Goal: Obtain resource: Download file/media

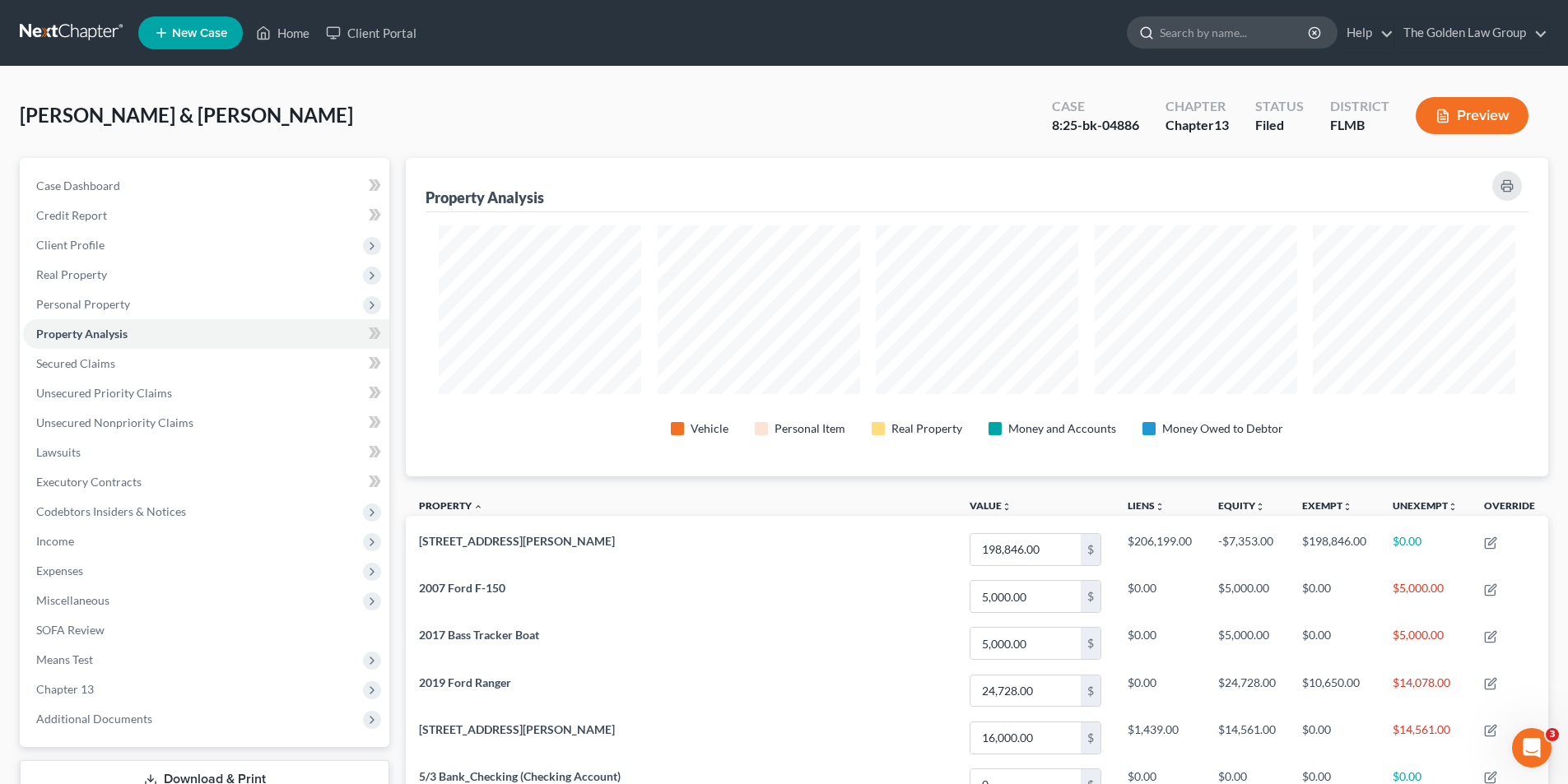
click at [1199, 30] on input "search" at bounding box center [1235, 32] width 151 height 30
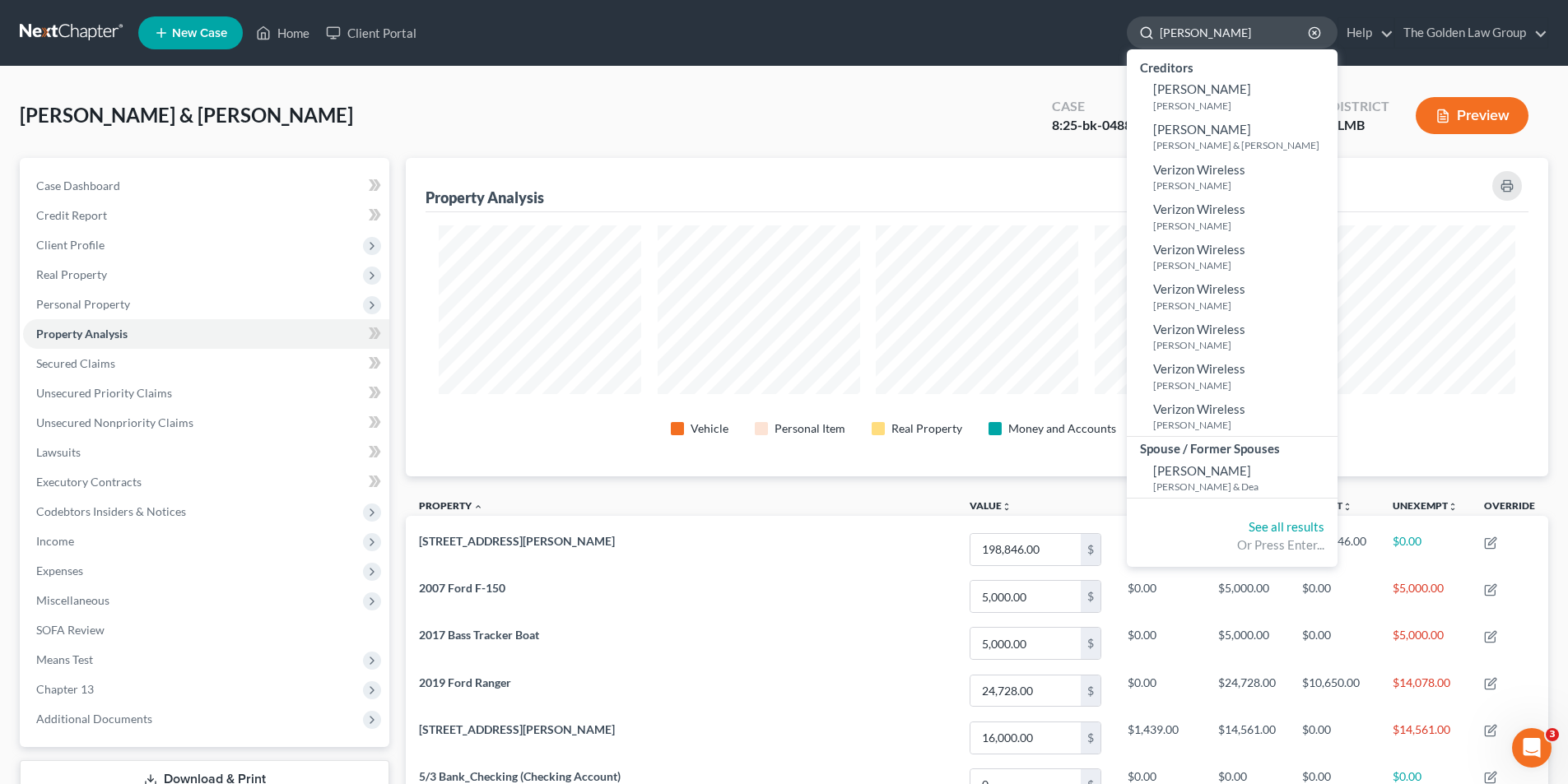
type input "[PERSON_NAME]"
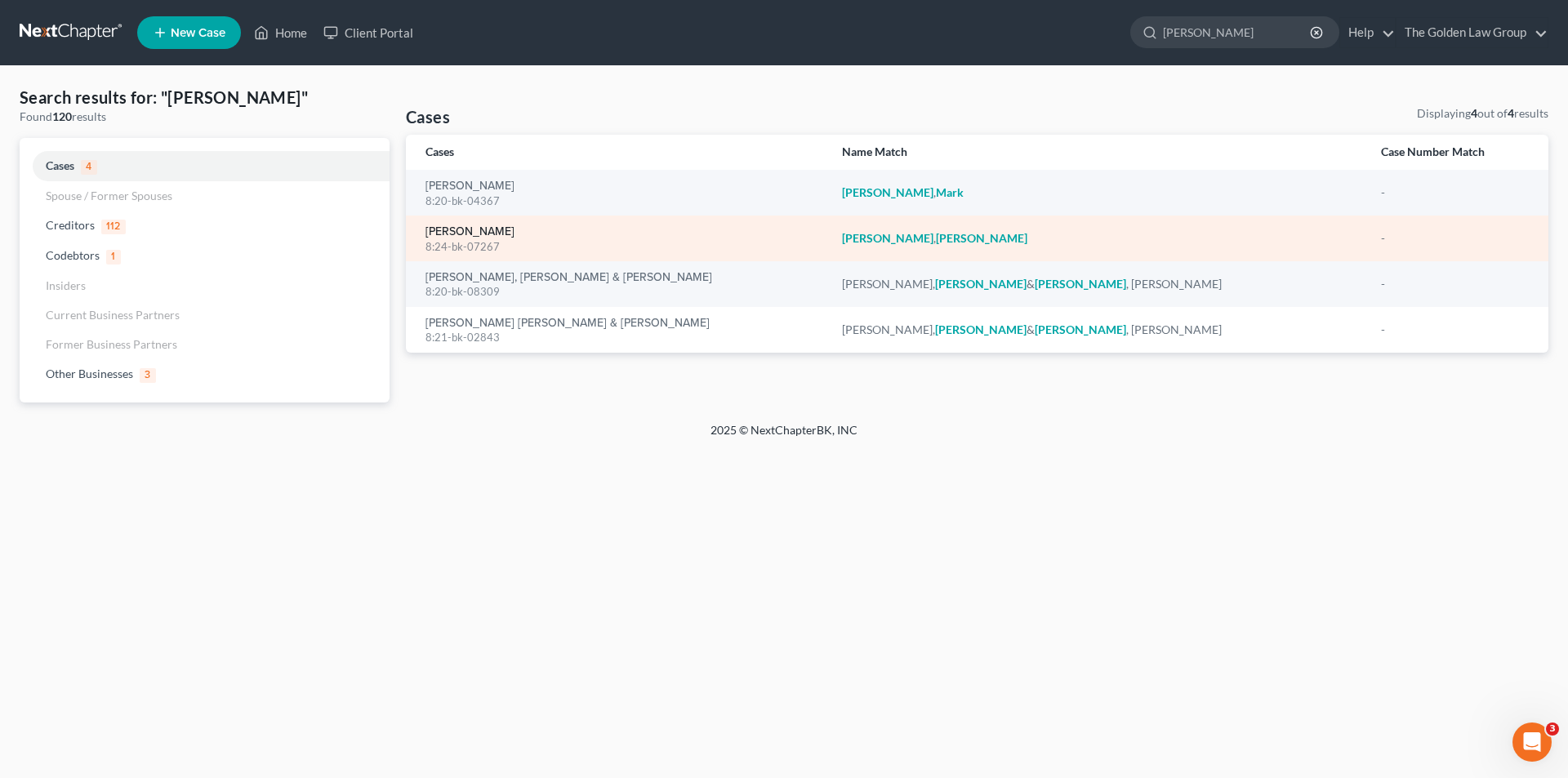
click at [480, 230] on link "[PERSON_NAME]" at bounding box center [470, 231] width 89 height 12
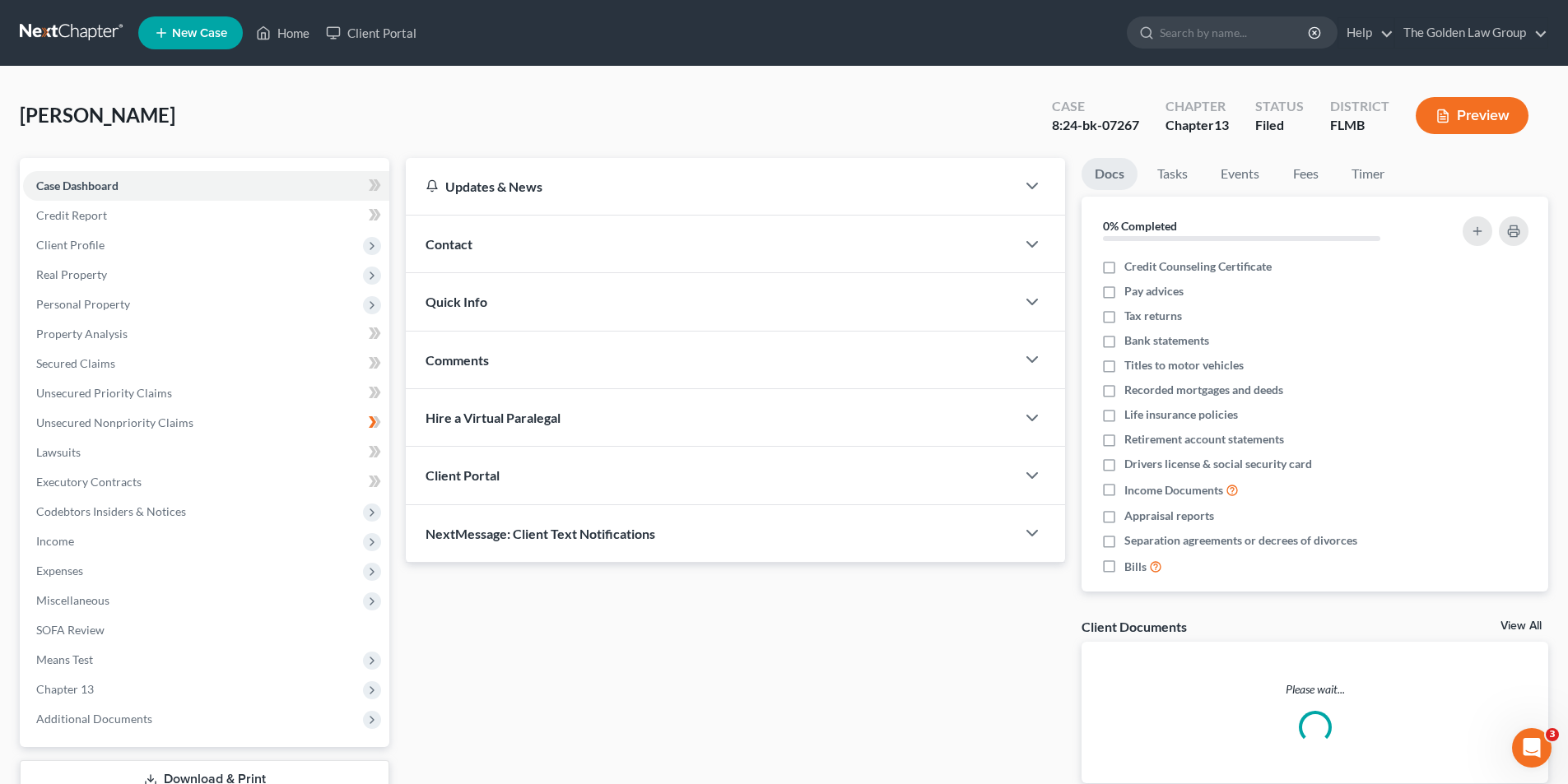
scroll to position [120, 0]
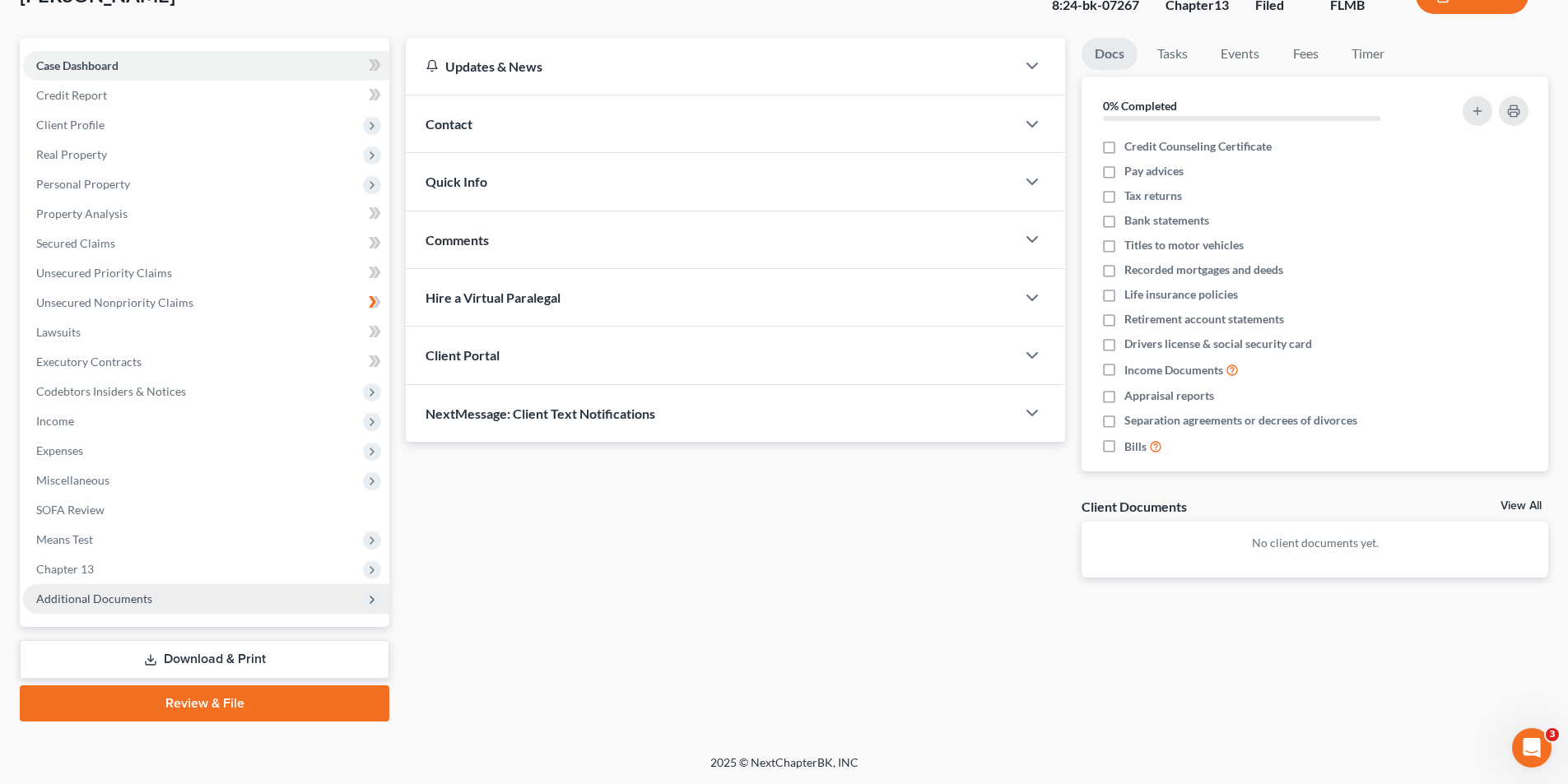
click at [99, 599] on span "Additional Documents" at bounding box center [94, 599] width 116 height 14
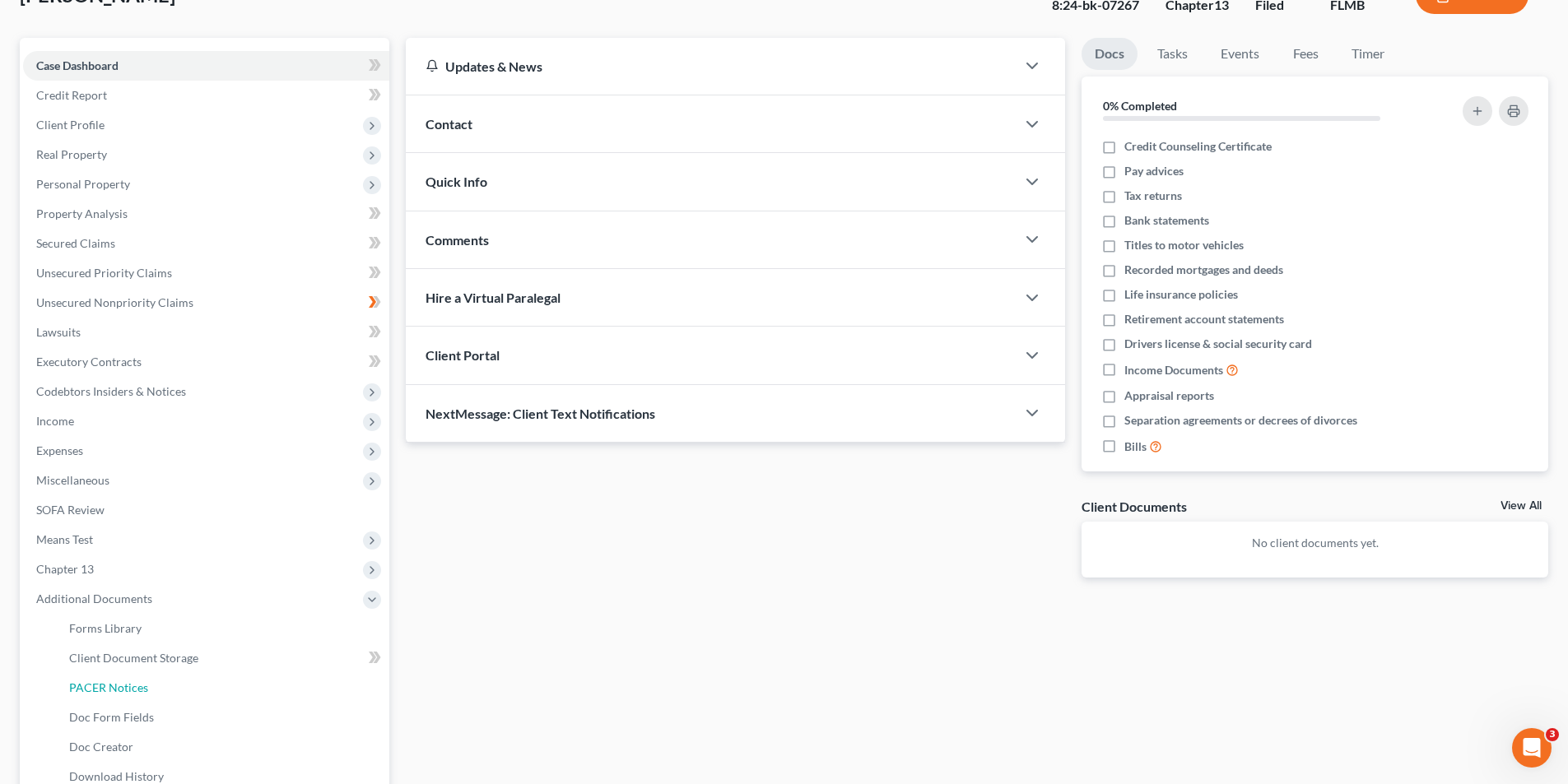
drag, startPoint x: 136, startPoint y: 686, endPoint x: 528, endPoint y: 574, distance: 407.7
click at [136, 685] on span "PACER Notices" at bounding box center [108, 688] width 79 height 14
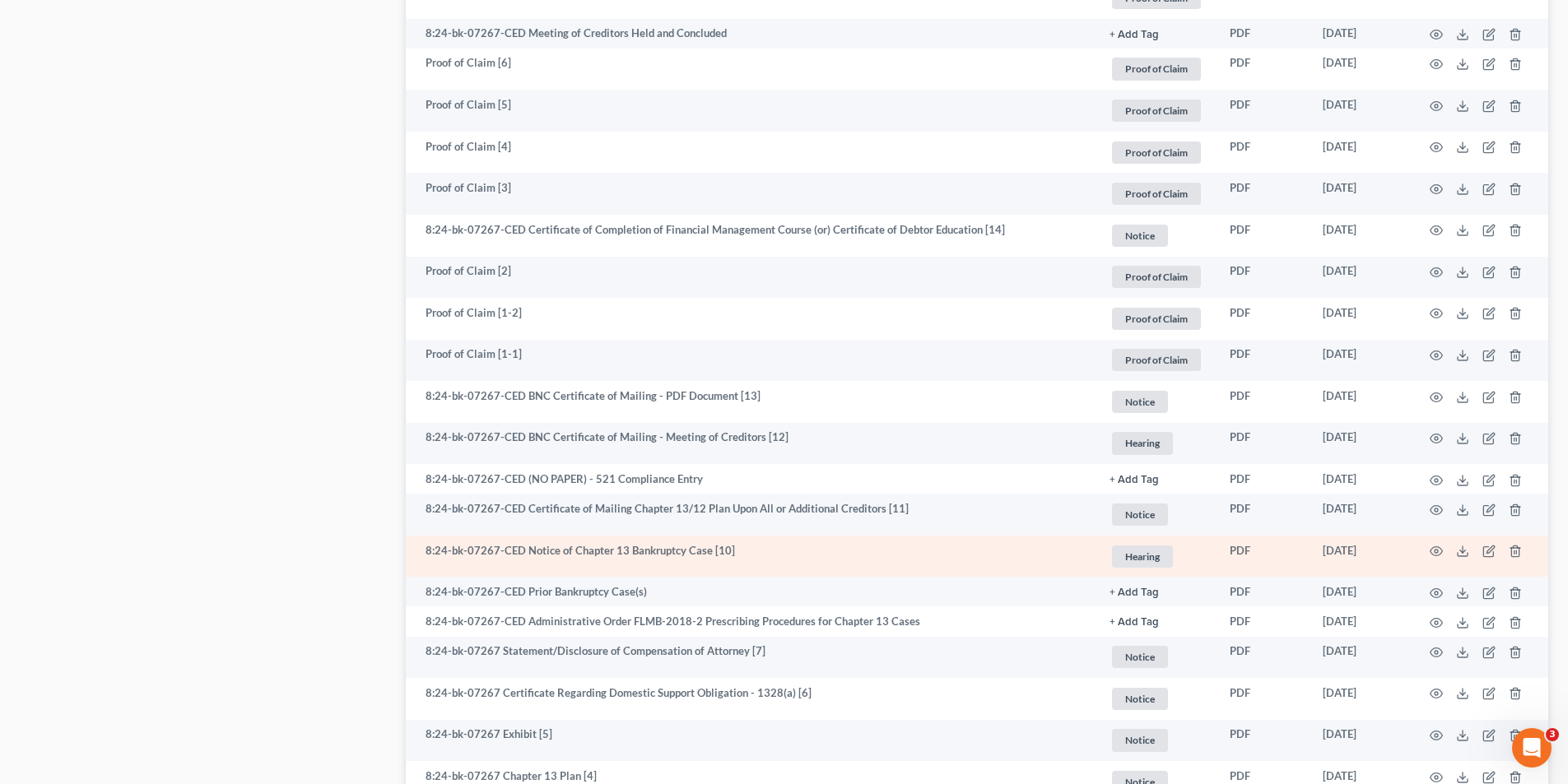
scroll to position [1811, 0]
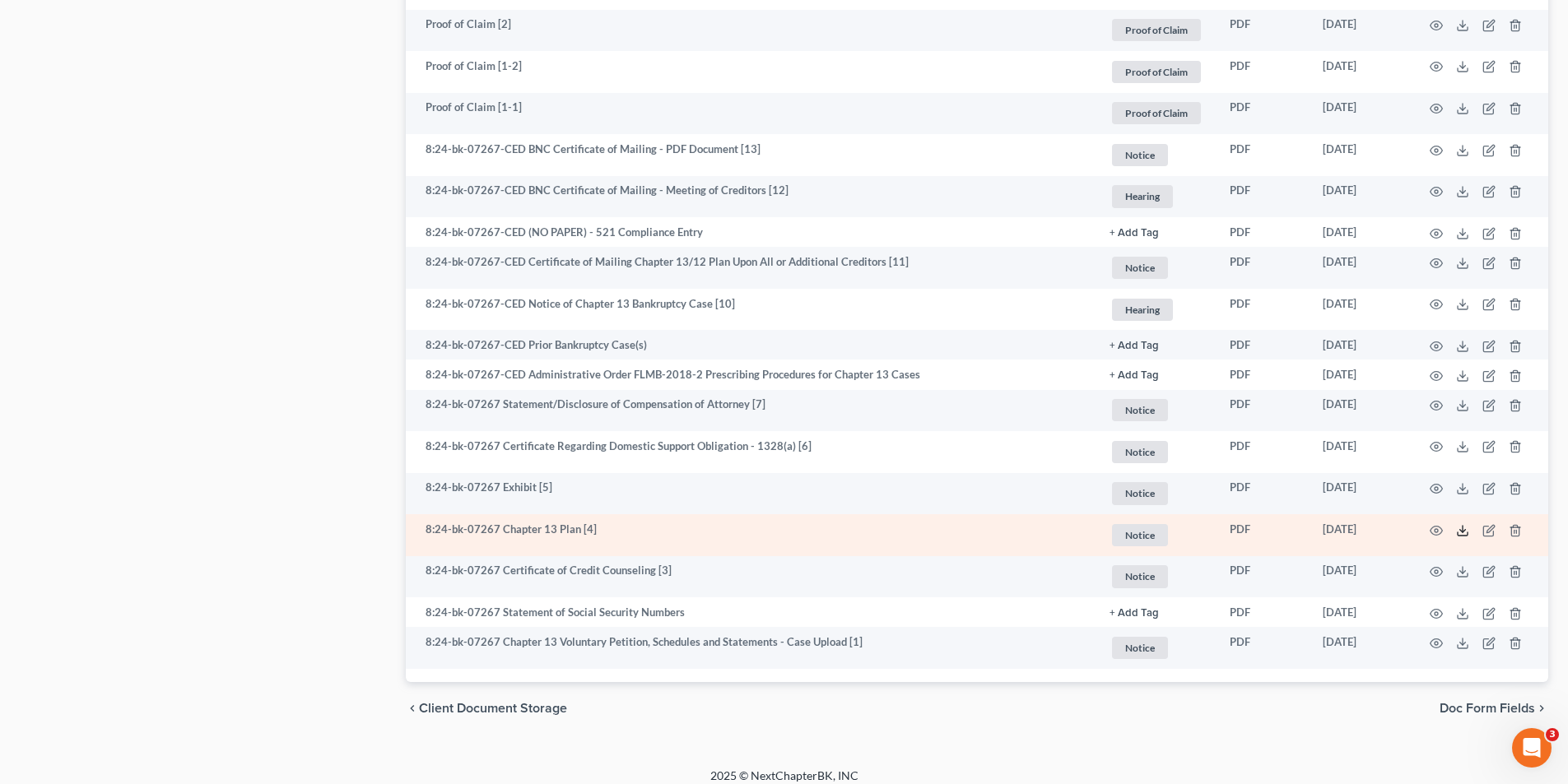
click at [1460, 530] on polyline at bounding box center [1463, 530] width 5 height 3
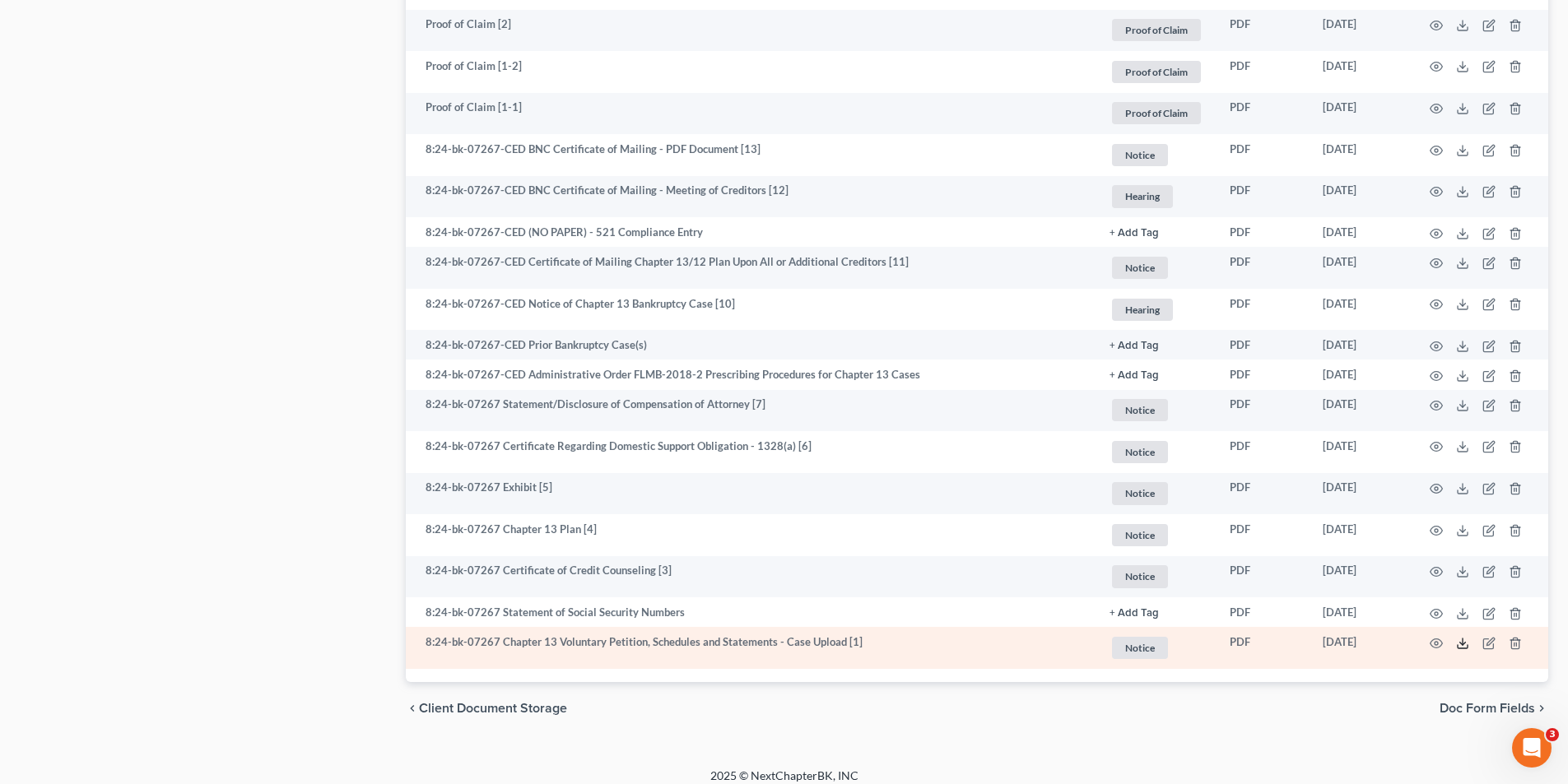
click at [1461, 642] on icon at bounding box center [1462, 643] width 13 height 13
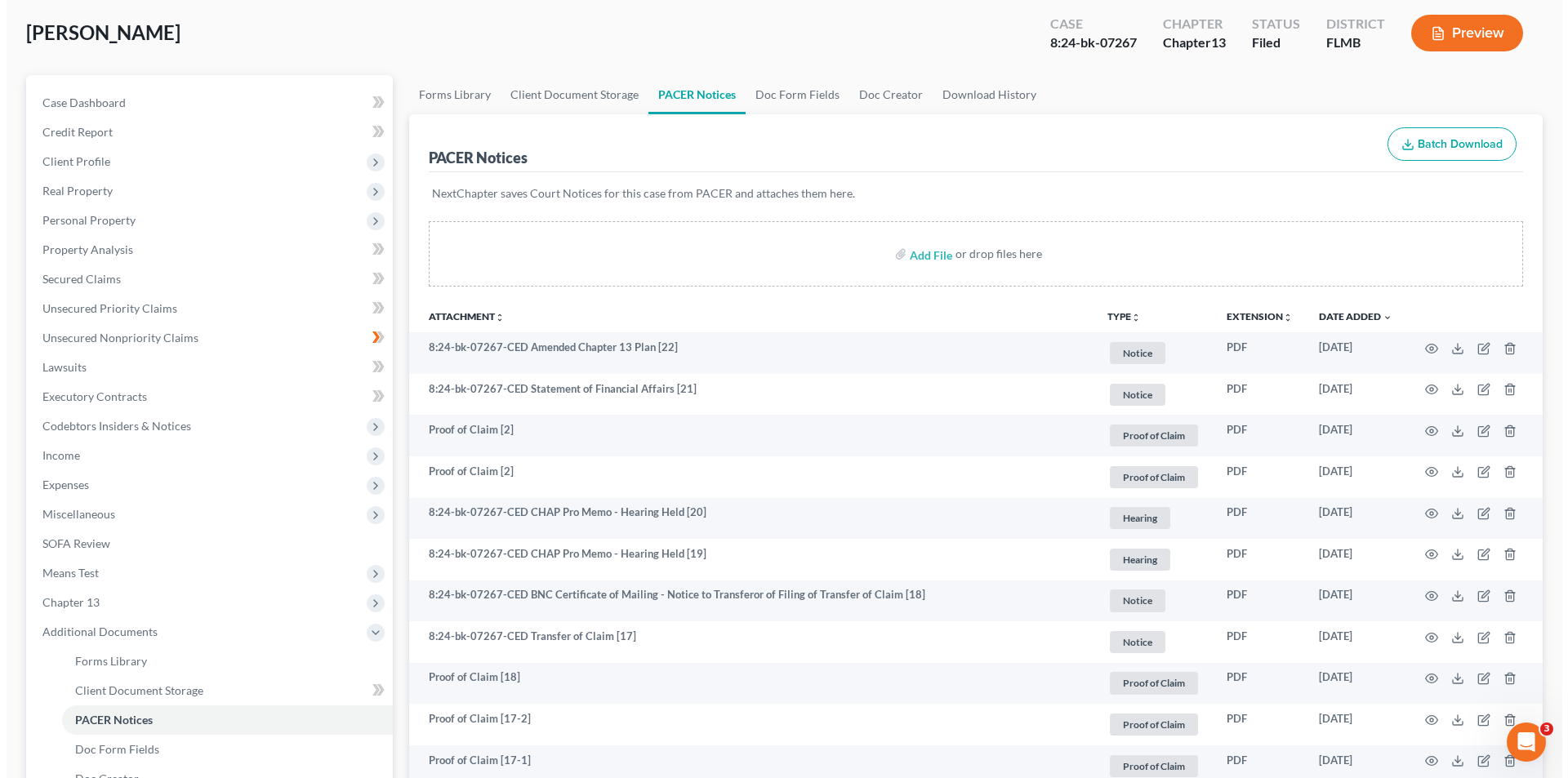
scroll to position [0, 0]
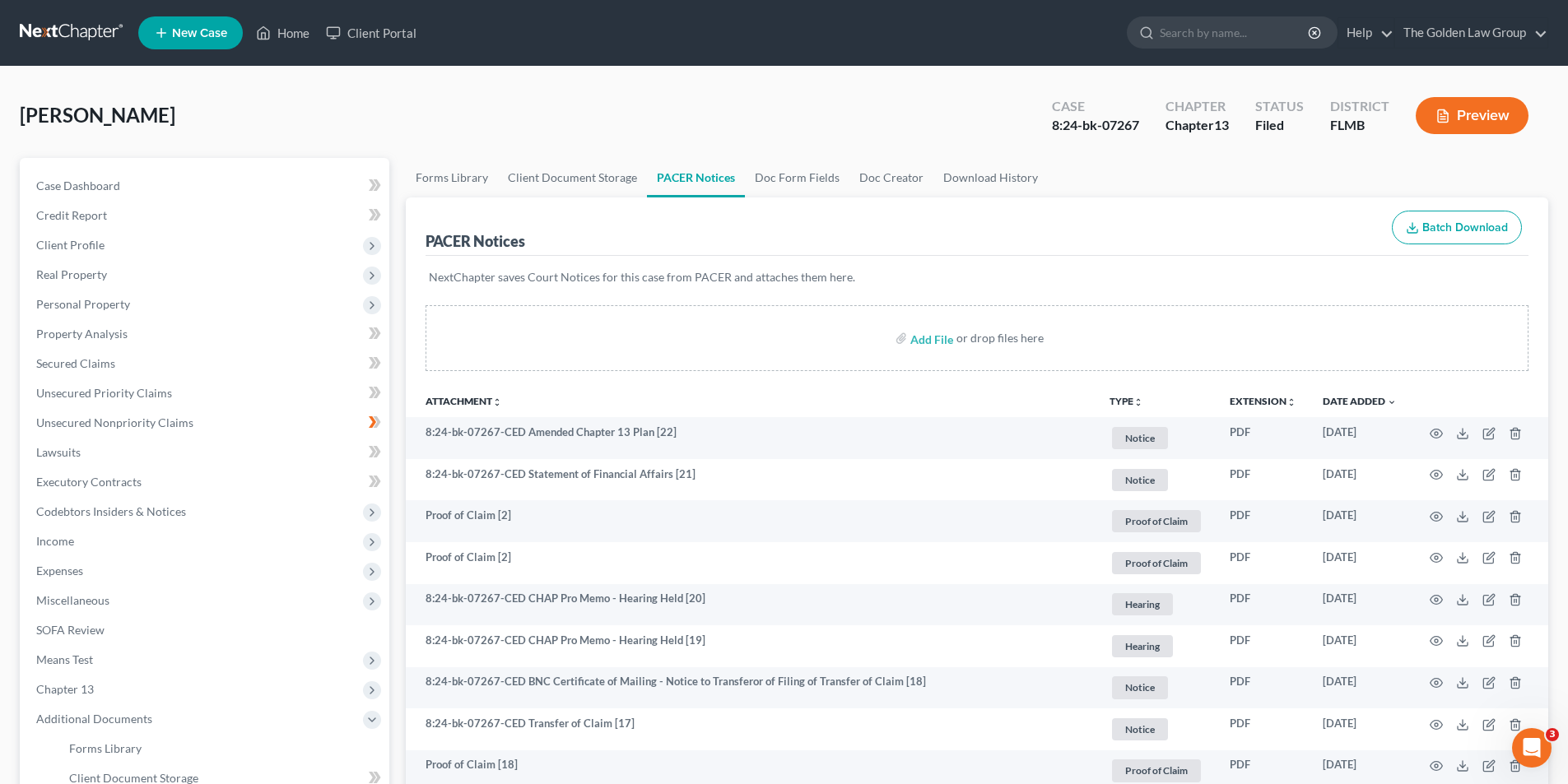
click at [1471, 122] on button "Preview" at bounding box center [1472, 115] width 113 height 37
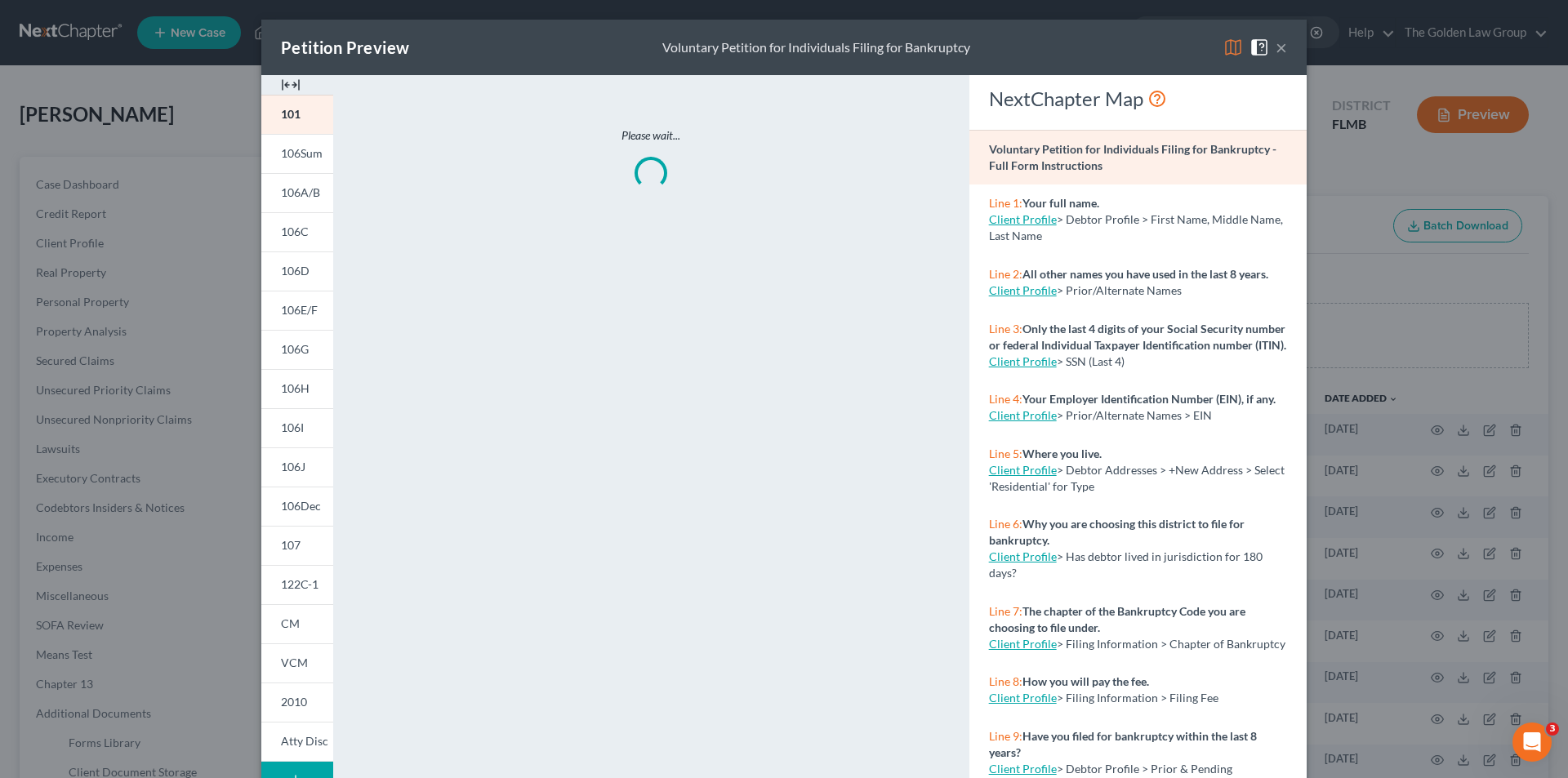
click at [284, 460] on span "106J" at bounding box center [293, 467] width 25 height 14
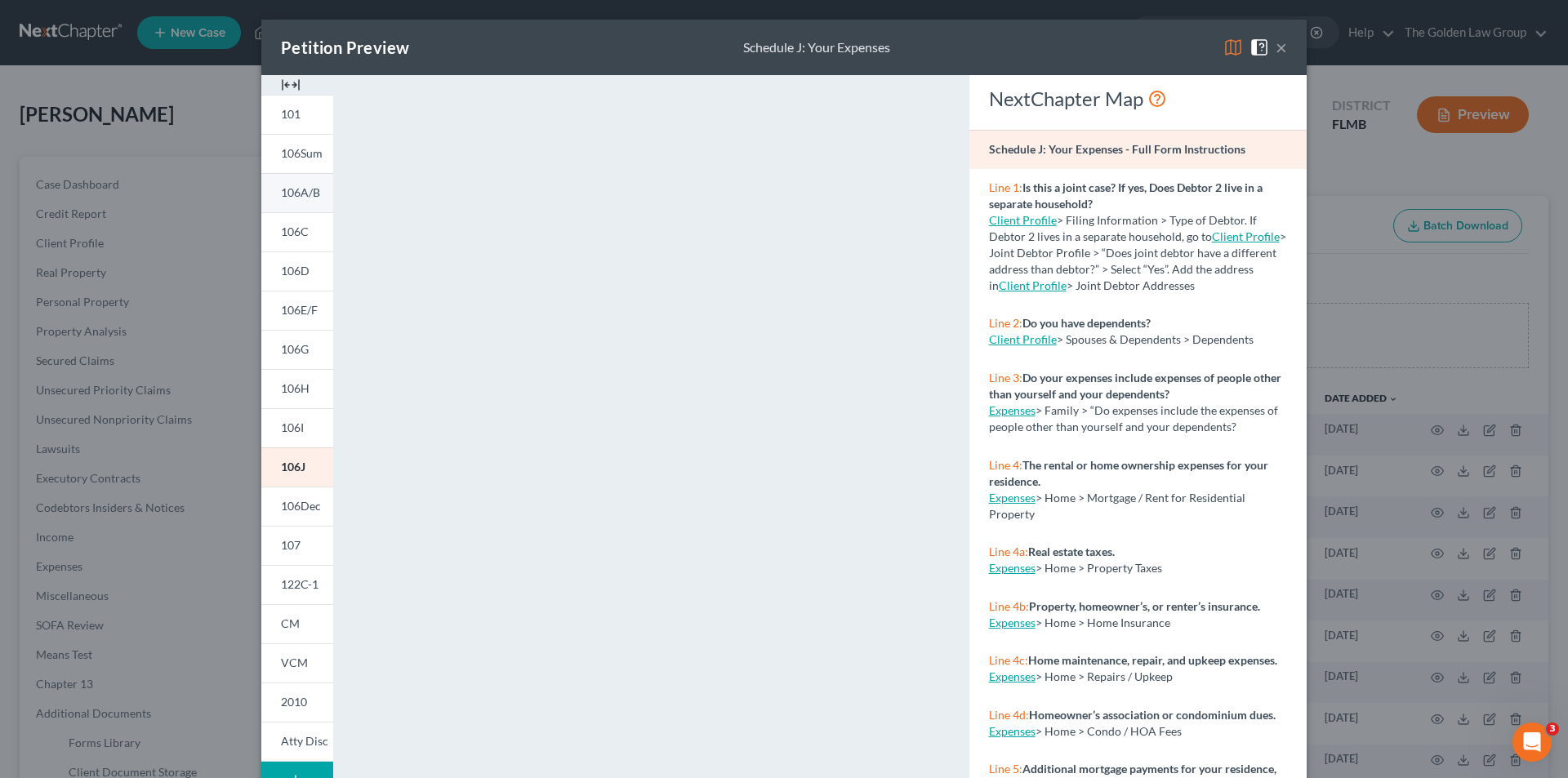
click at [308, 190] on span "106A/B" at bounding box center [300, 193] width 39 height 14
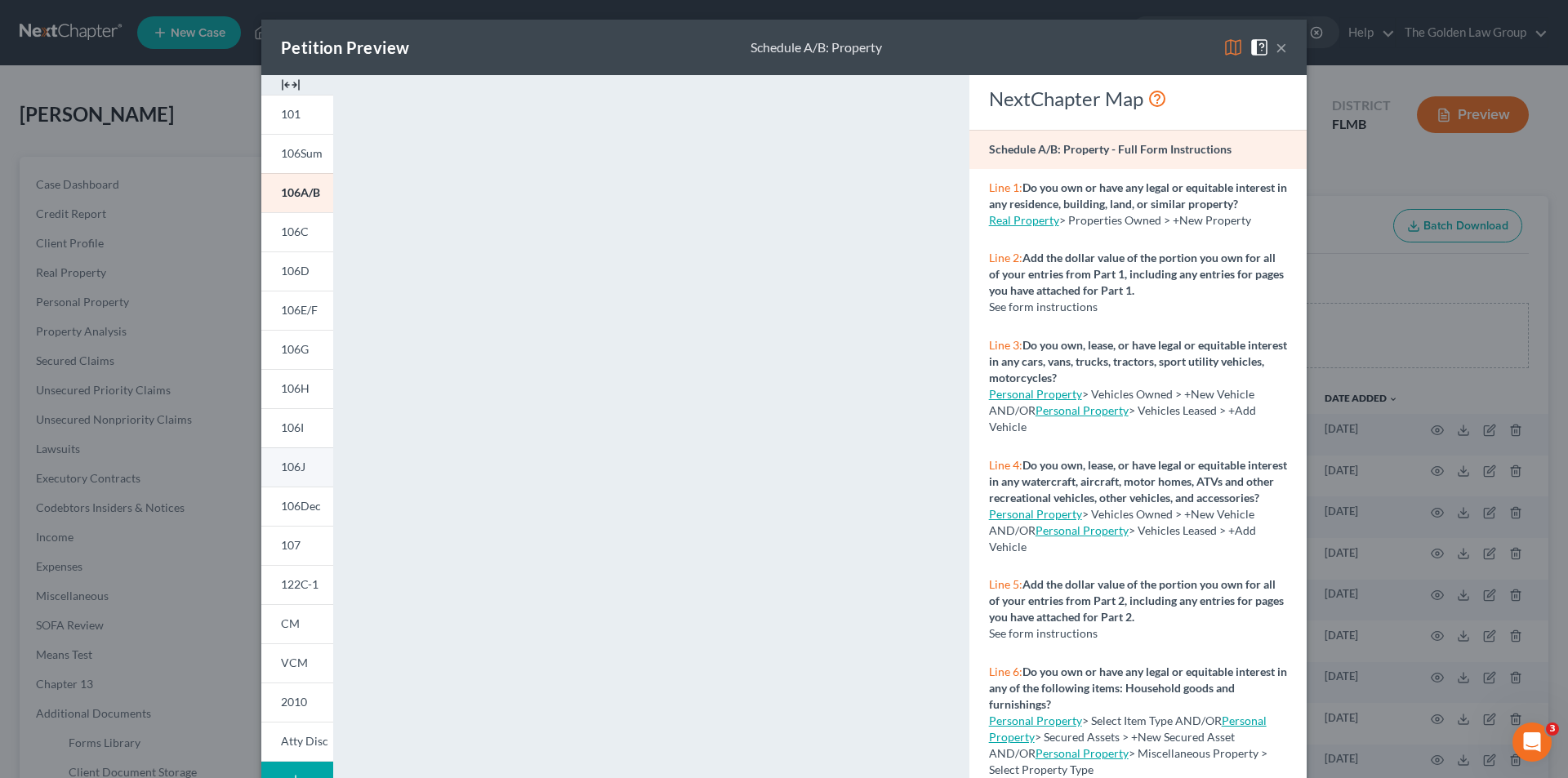
click at [300, 461] on link "106J" at bounding box center [297, 467] width 72 height 39
